Goal: Task Accomplishment & Management: Complete application form

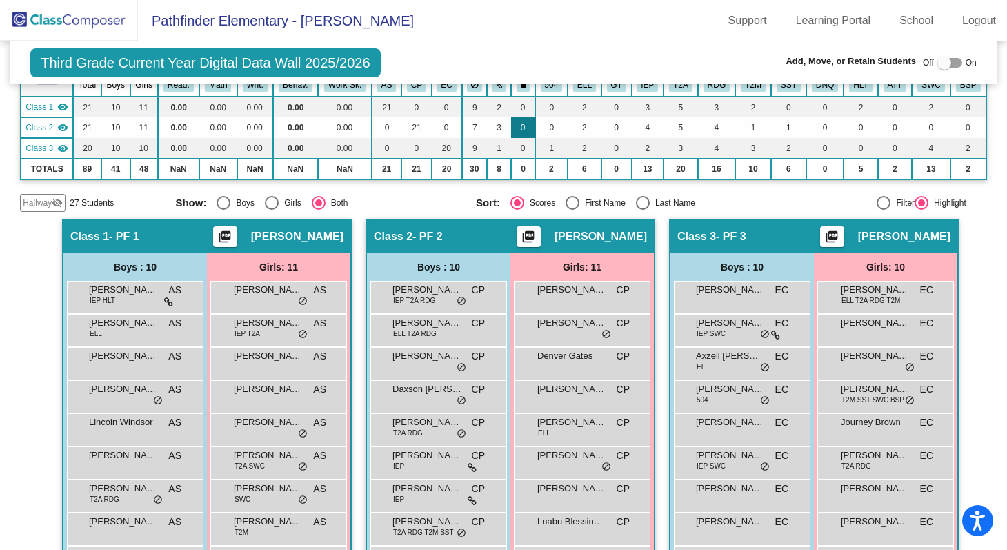
scroll to position [203, 0]
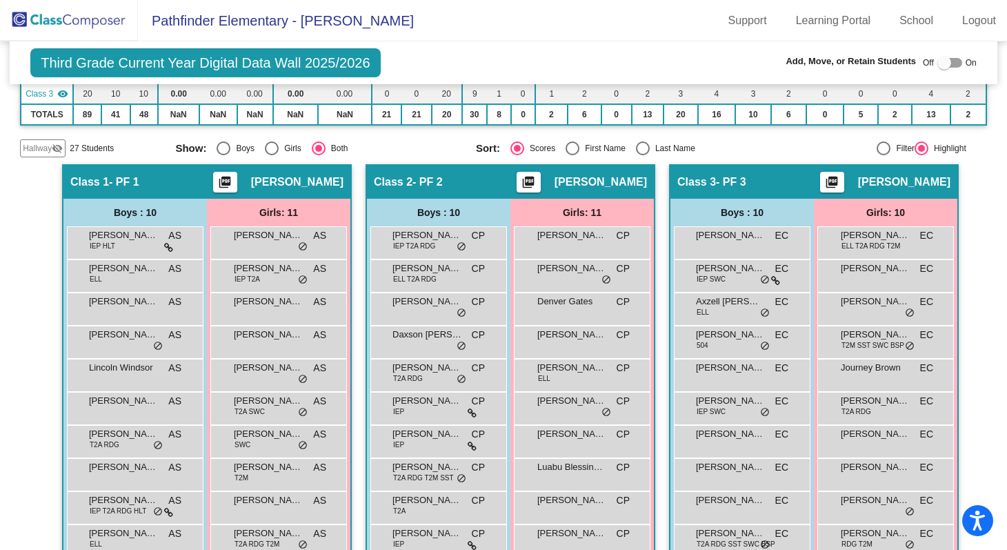
click at [939, 63] on div at bounding box center [944, 63] width 14 height 14
checkbox input "true"
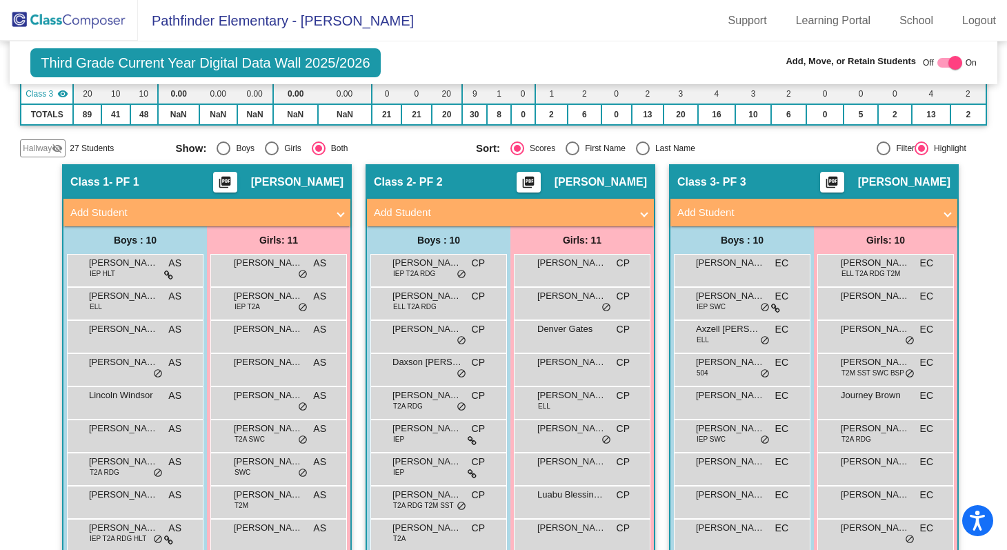
click at [338, 204] on mat-expansion-panel-header "Add Student" at bounding box center [206, 213] width 287 height 28
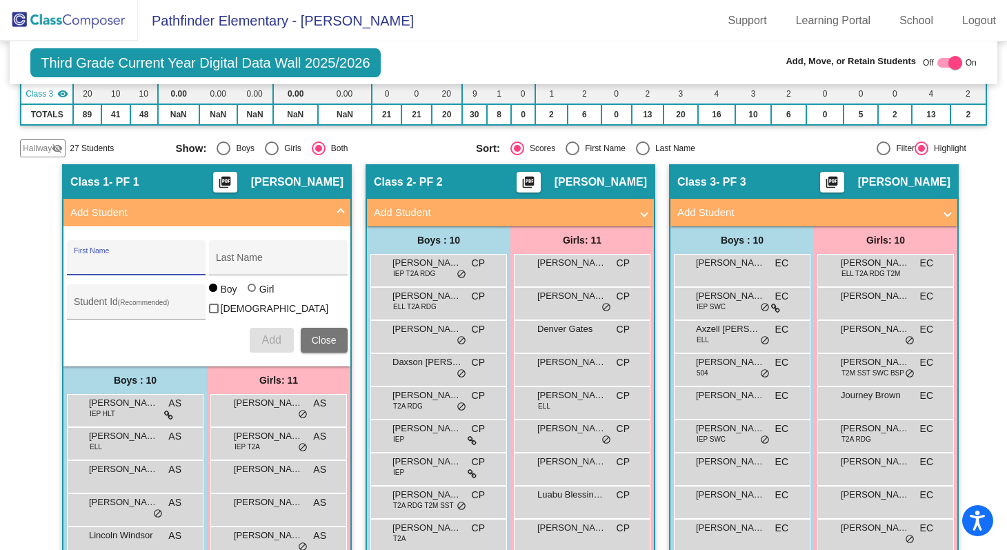
click at [153, 263] on input "First Name" at bounding box center [136, 262] width 124 height 11
paste input "Tay'Len"
type input "Tay'Len"
click at [244, 263] on input "Last Name" at bounding box center [278, 262] width 124 height 11
paste input "Long"
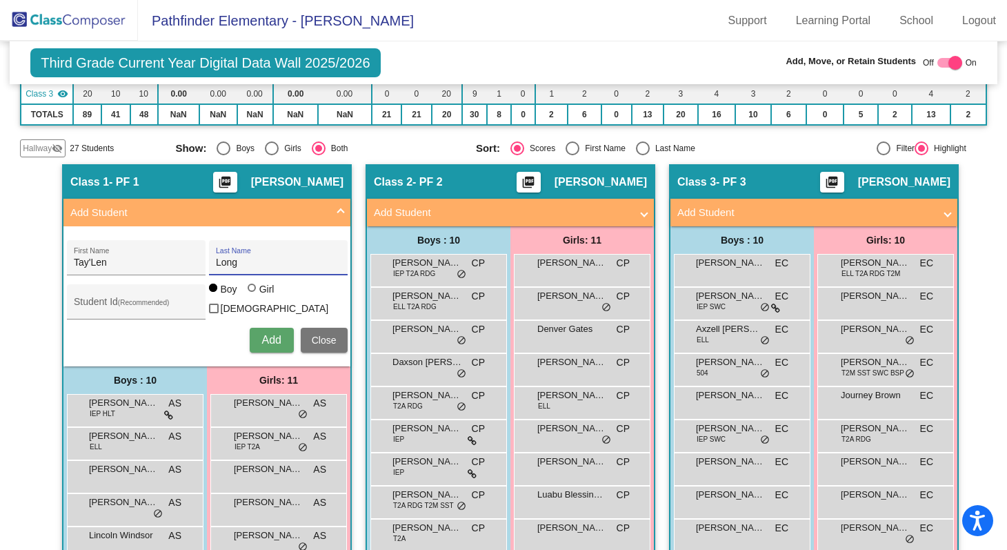
type input "Long"
click at [263, 334] on span "Add" at bounding box center [270, 340] width 19 height 12
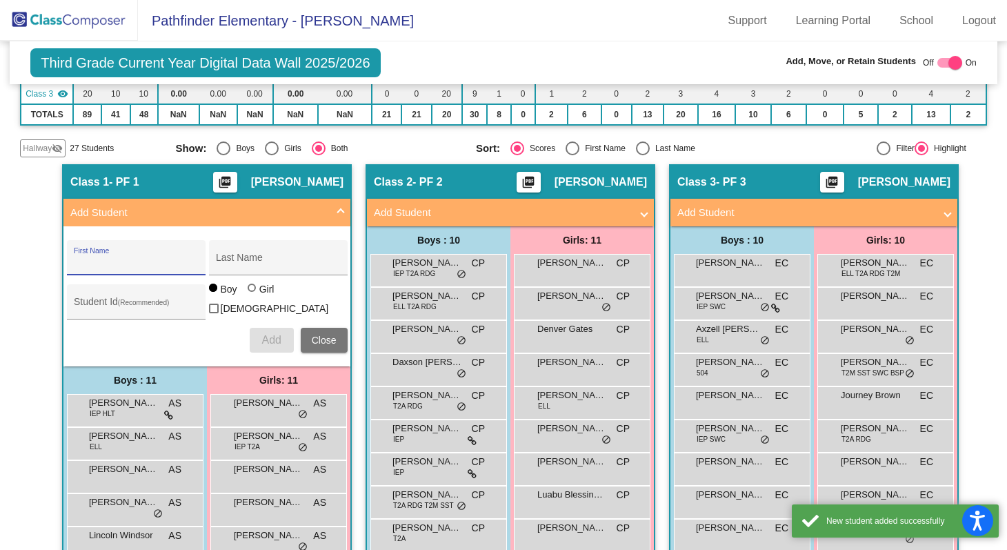
click at [324, 336] on span "Close" at bounding box center [324, 339] width 25 height 11
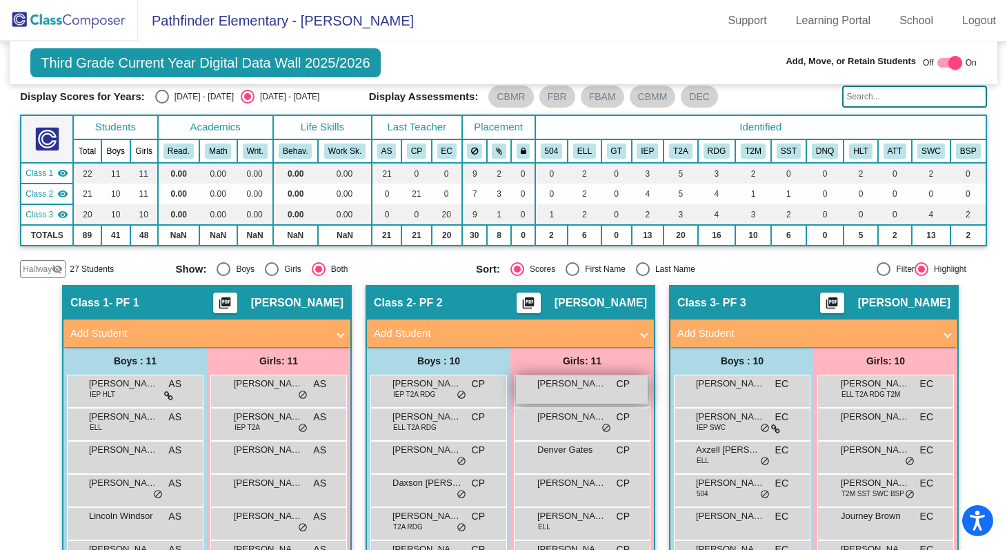
scroll to position [68, 0]
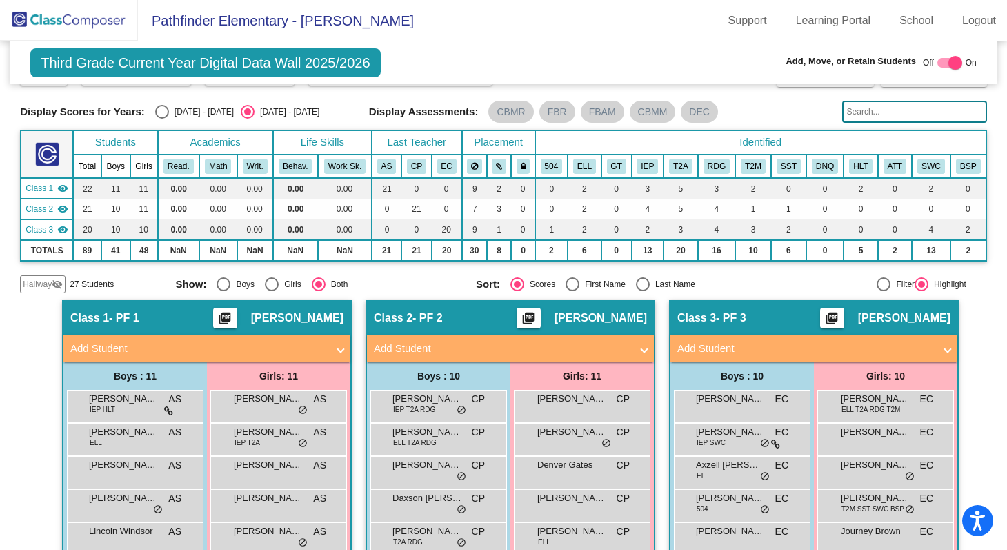
click at [948, 61] on div at bounding box center [955, 63] width 14 height 14
checkbox input "false"
